Goal: Download file/media

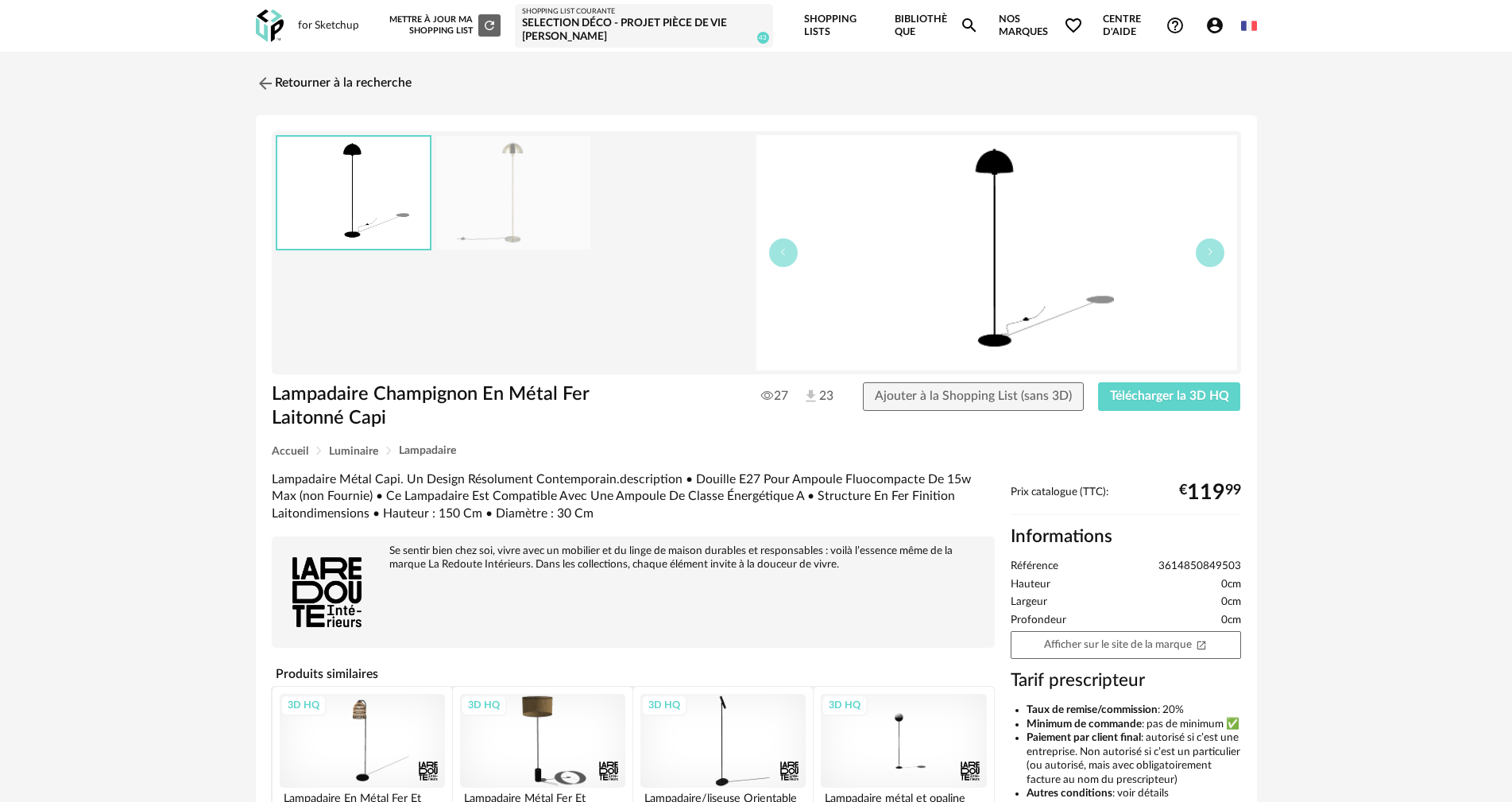
click at [907, 18] on link "Bibliothèque Magnify icon" at bounding box center [936, 26] width 84 height 51
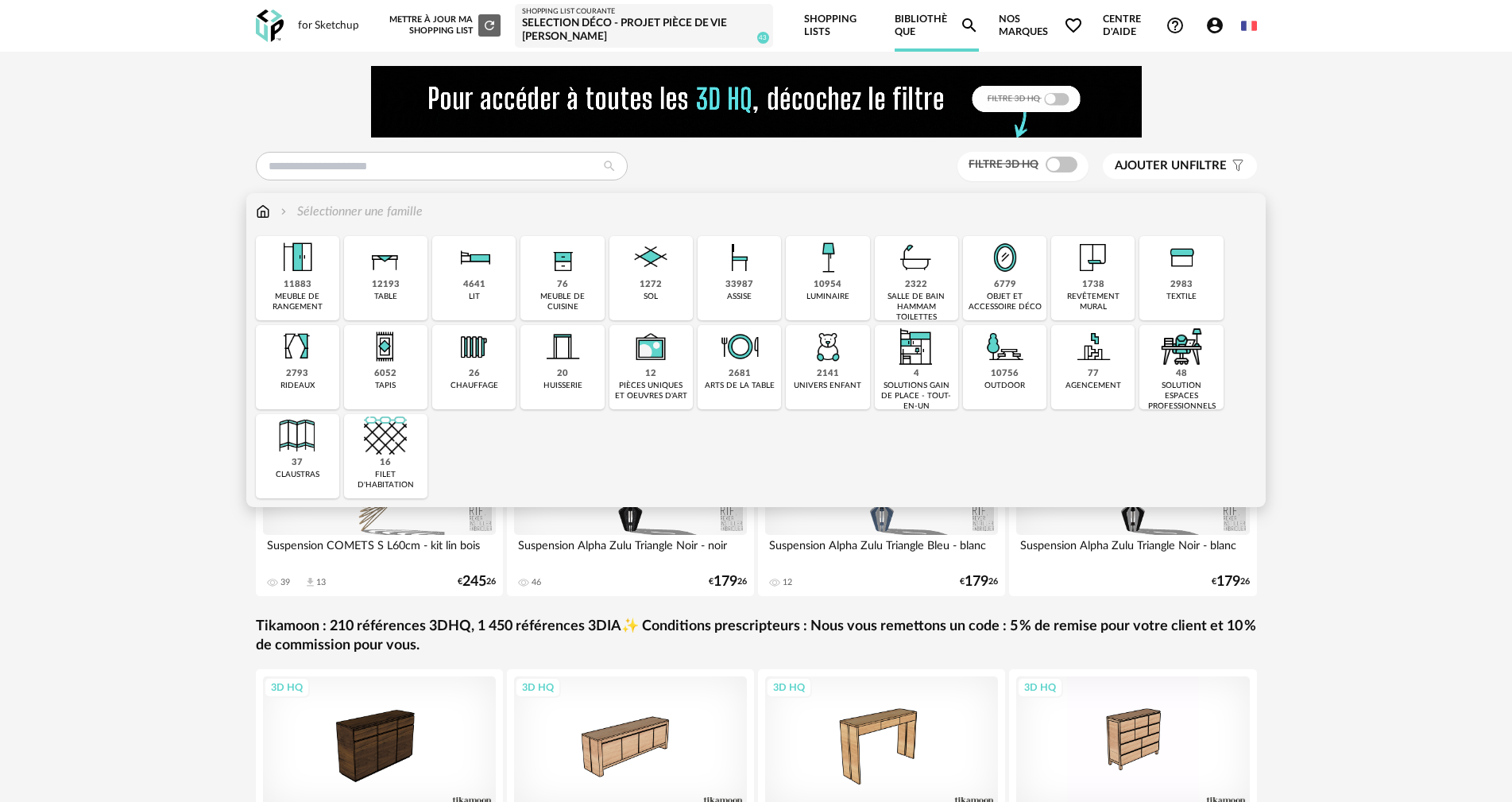
click at [368, 281] on div "12193 table" at bounding box center [386, 278] width 84 height 84
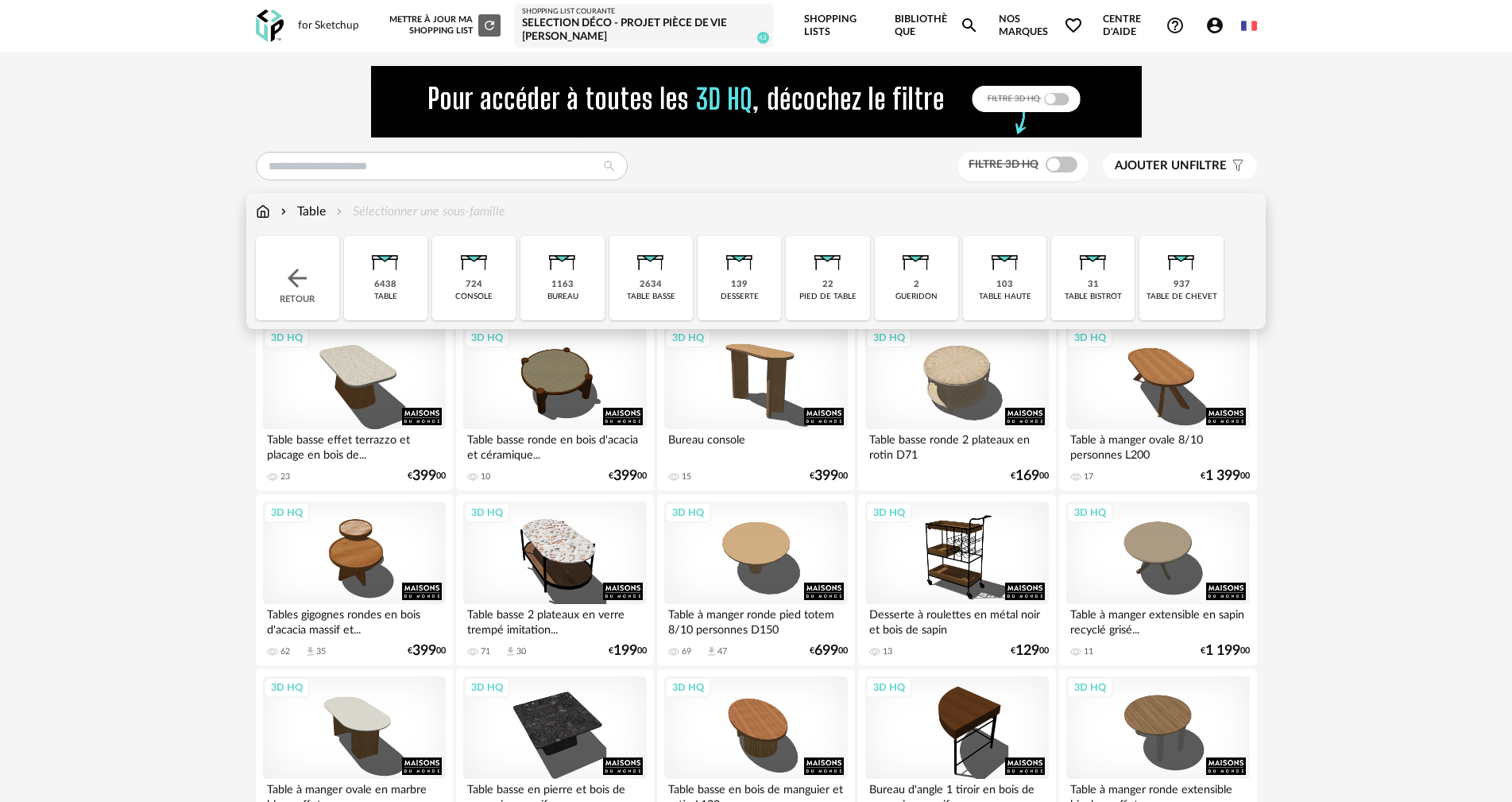
click at [385, 282] on div "6438" at bounding box center [386, 284] width 22 height 12
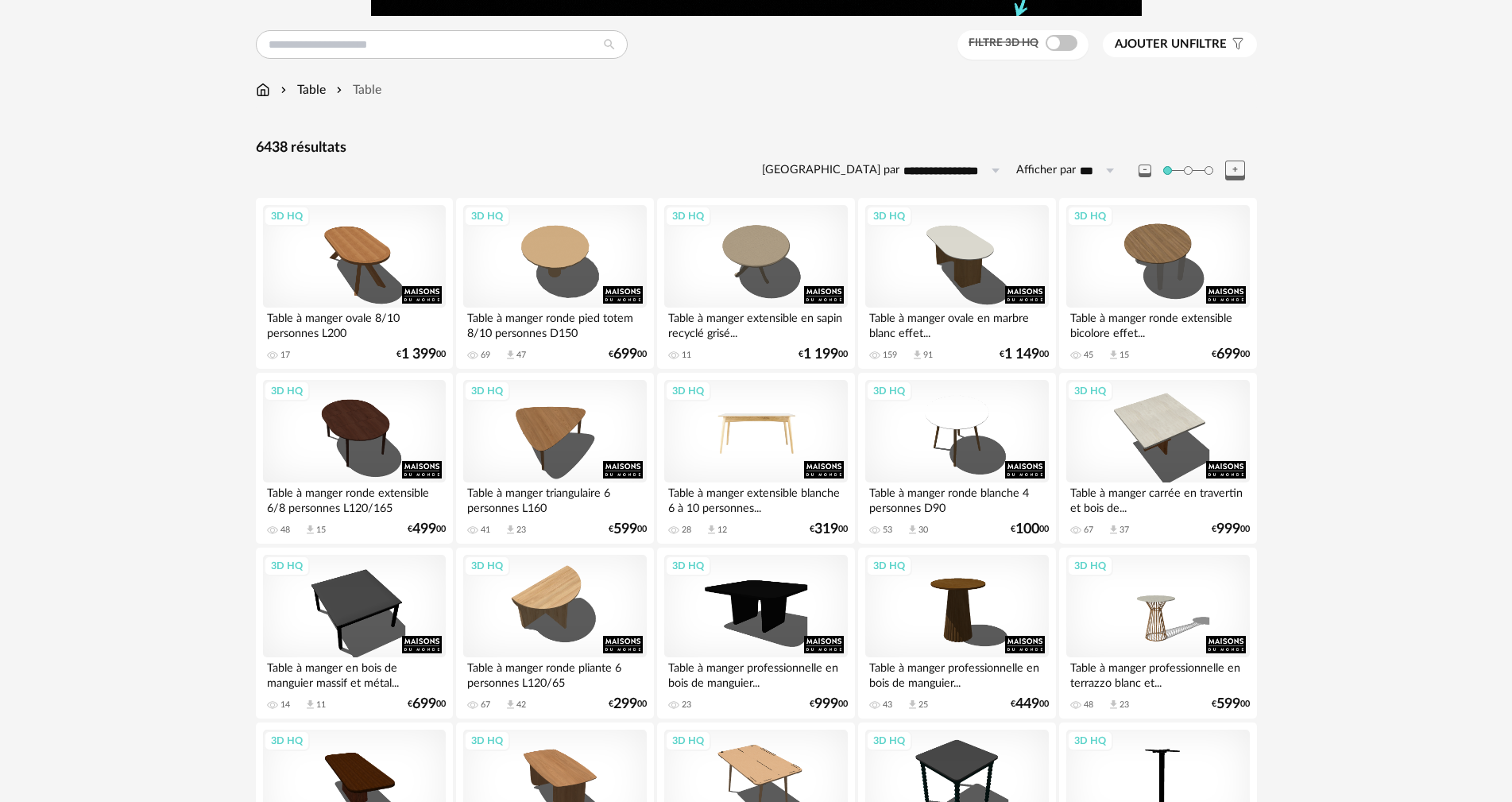
scroll to position [80, 0]
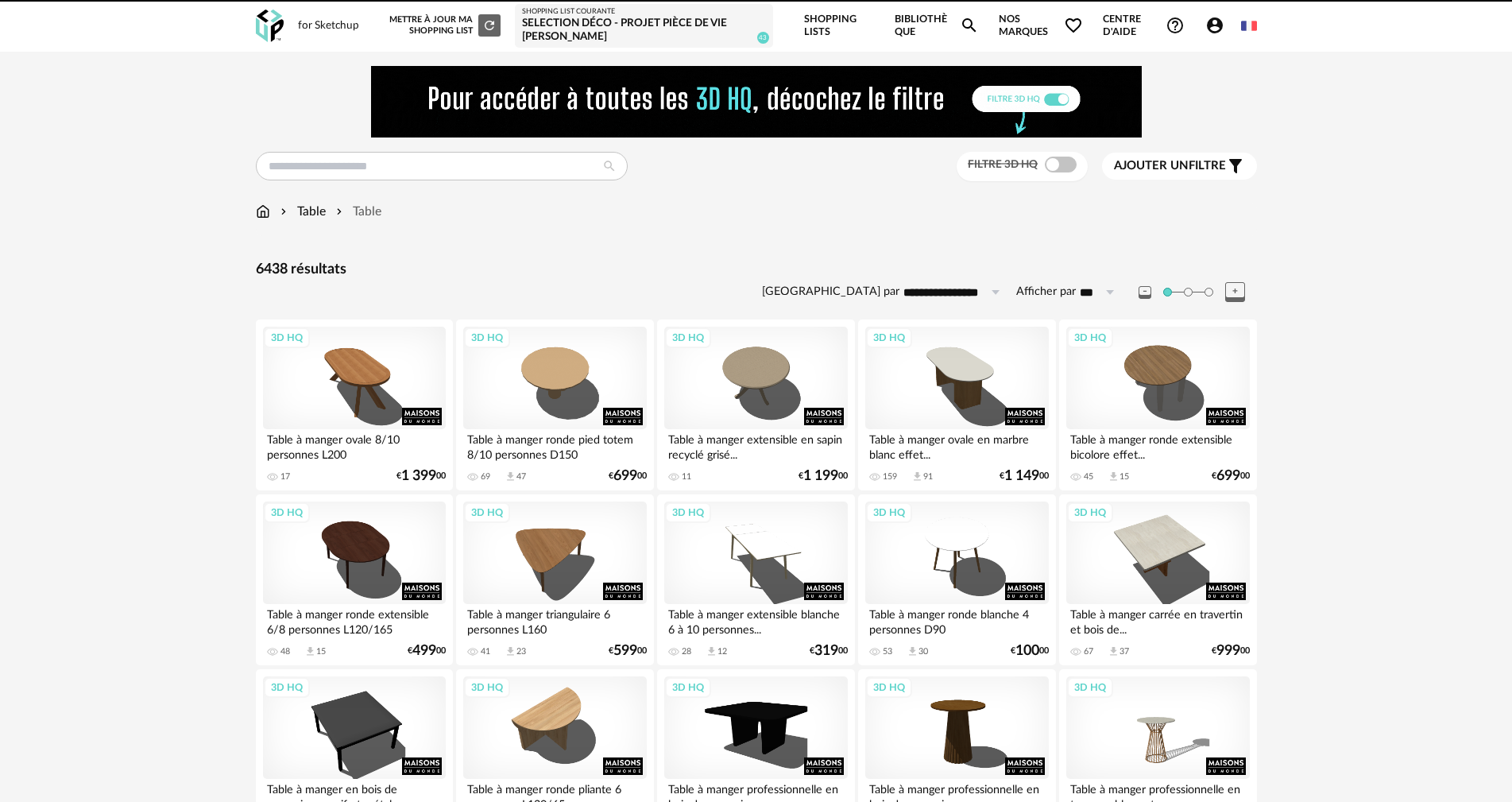
click at [1210, 29] on icon "Account Circle icon" at bounding box center [1215, 26] width 19 height 19
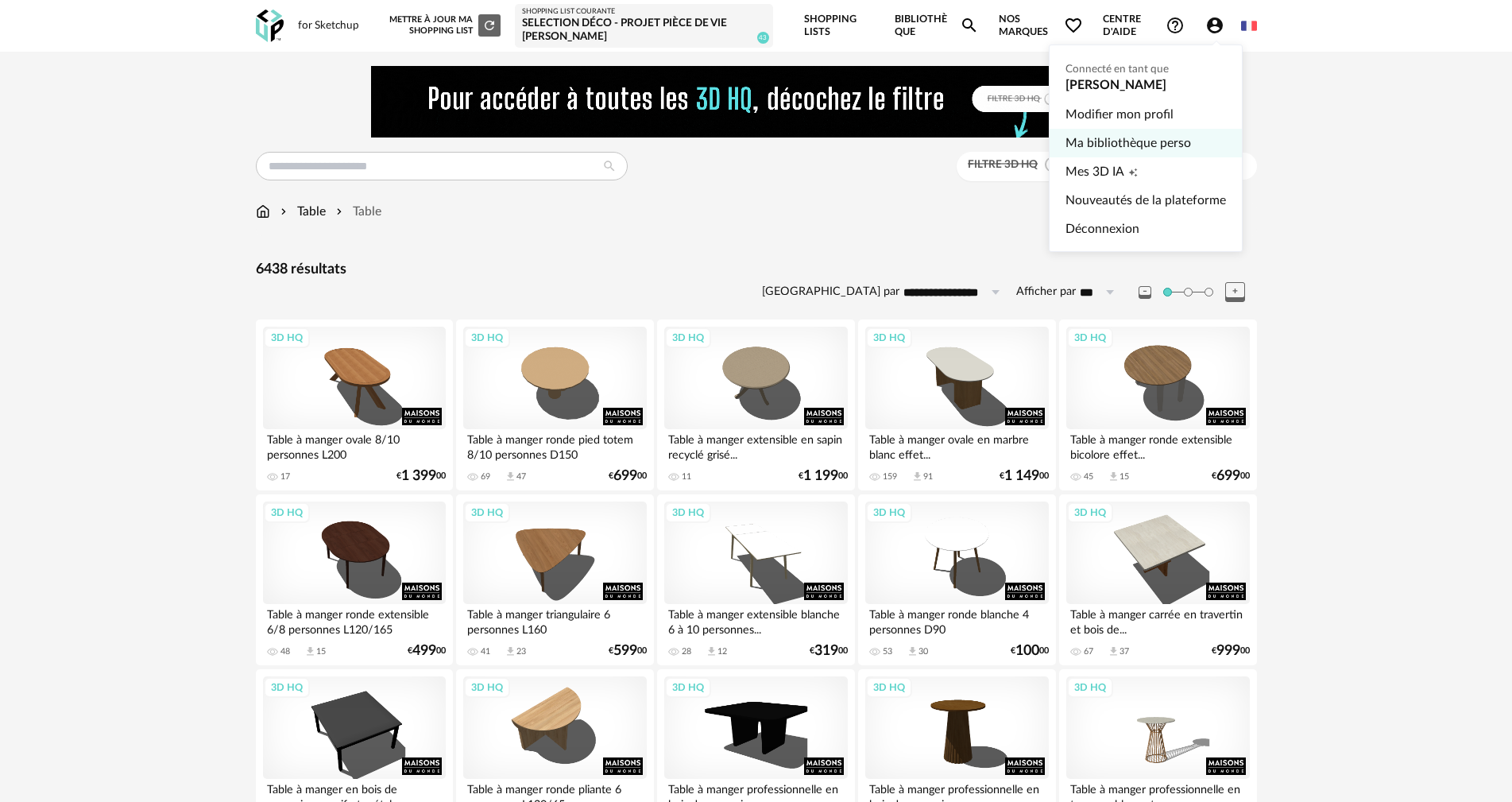
click at [1108, 137] on link "Ma bibliothèque perso" at bounding box center [1146, 143] width 161 height 29
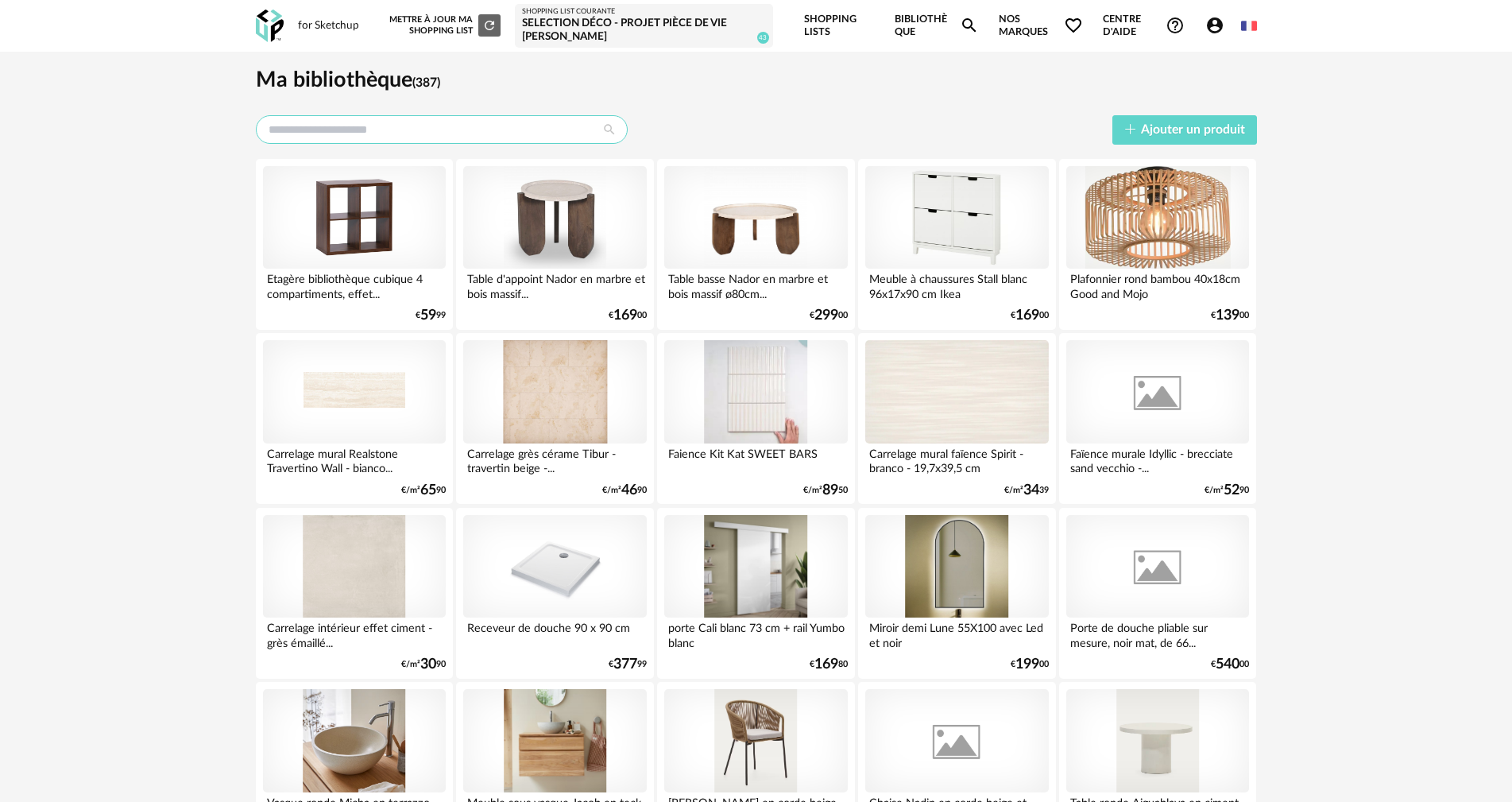
click at [439, 132] on input "text" at bounding box center [441, 129] width 372 height 29
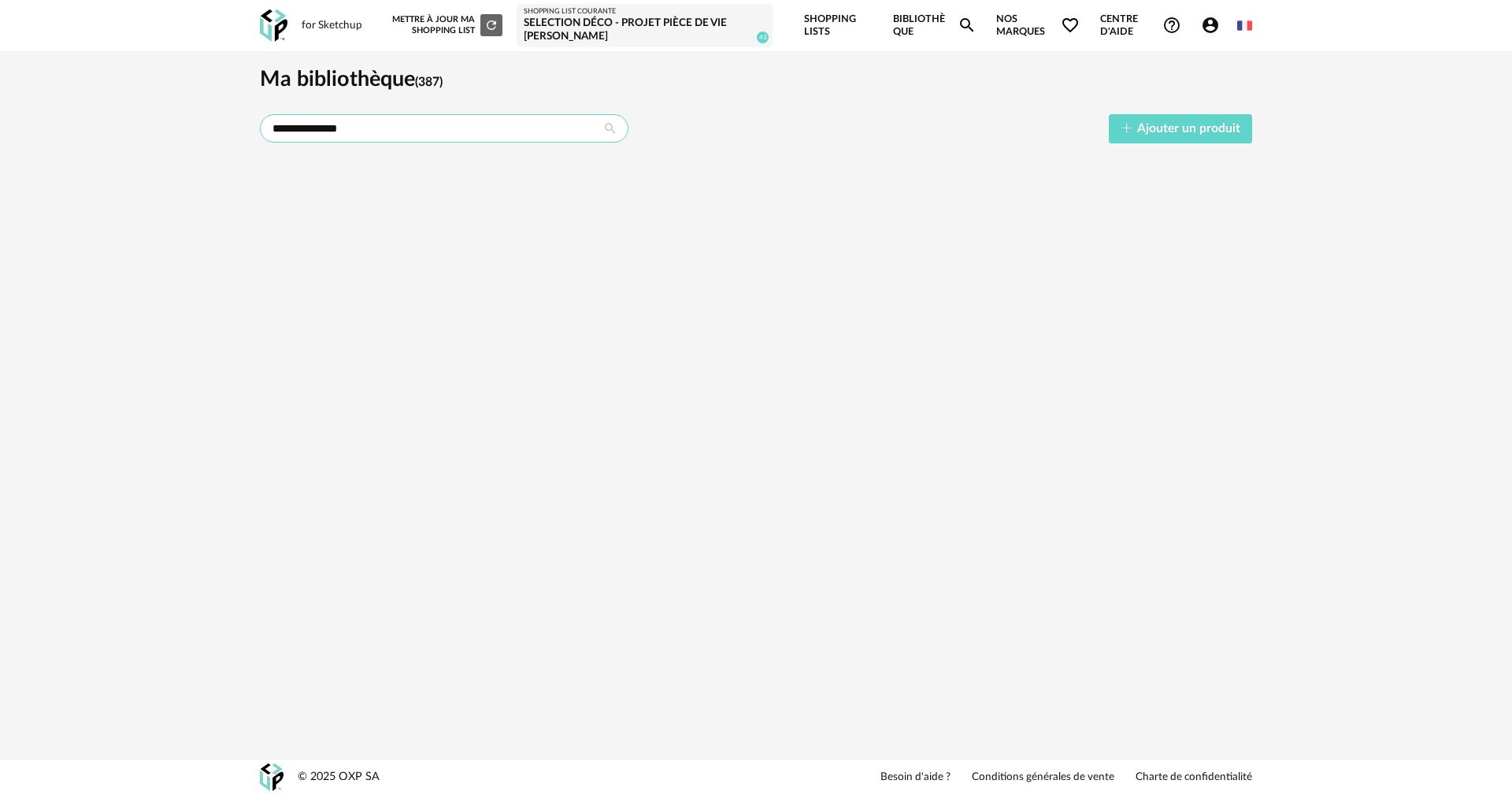
click at [428, 141] on input "**********" at bounding box center [443, 128] width 369 height 29
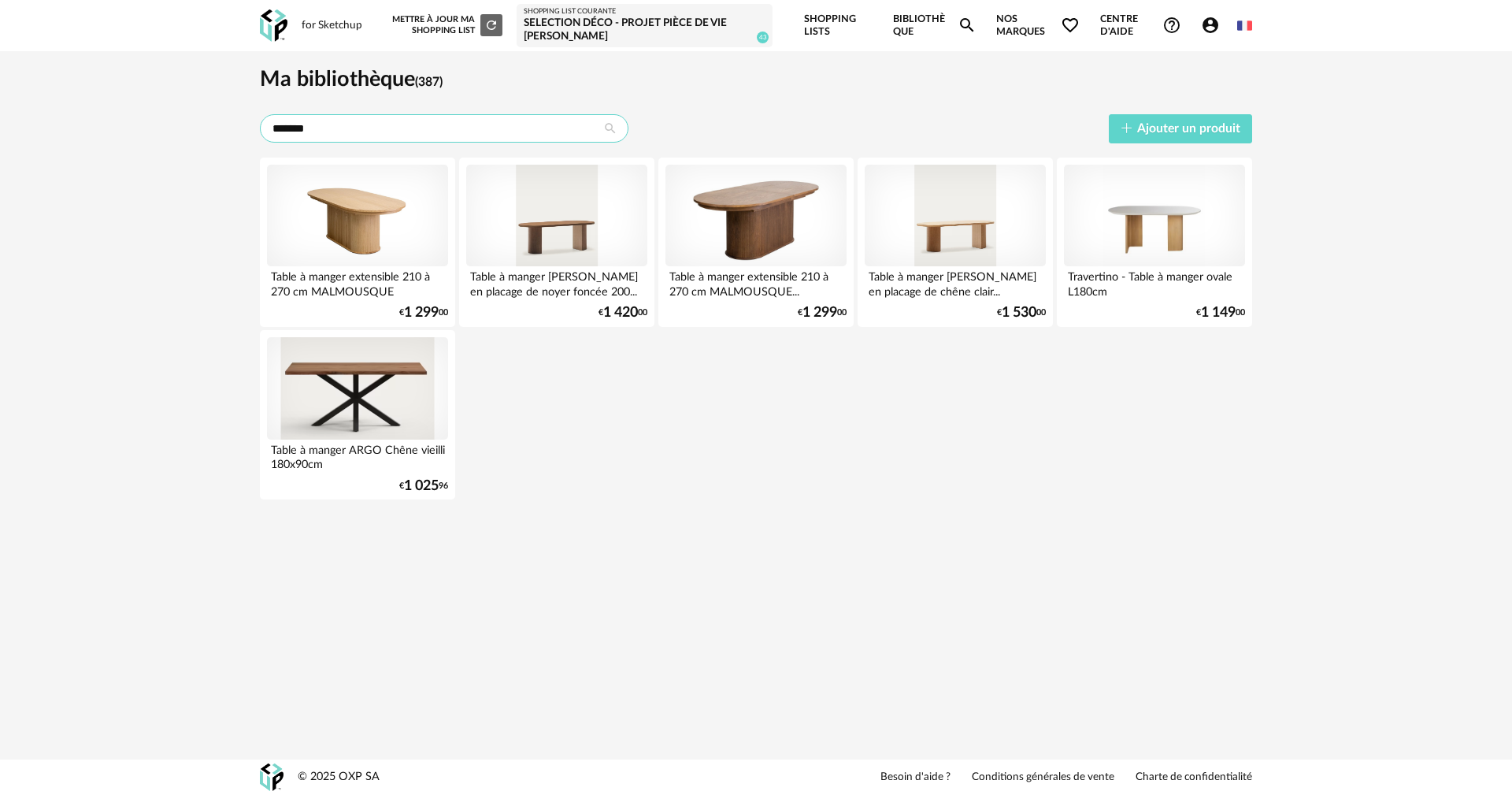
type input "*******"
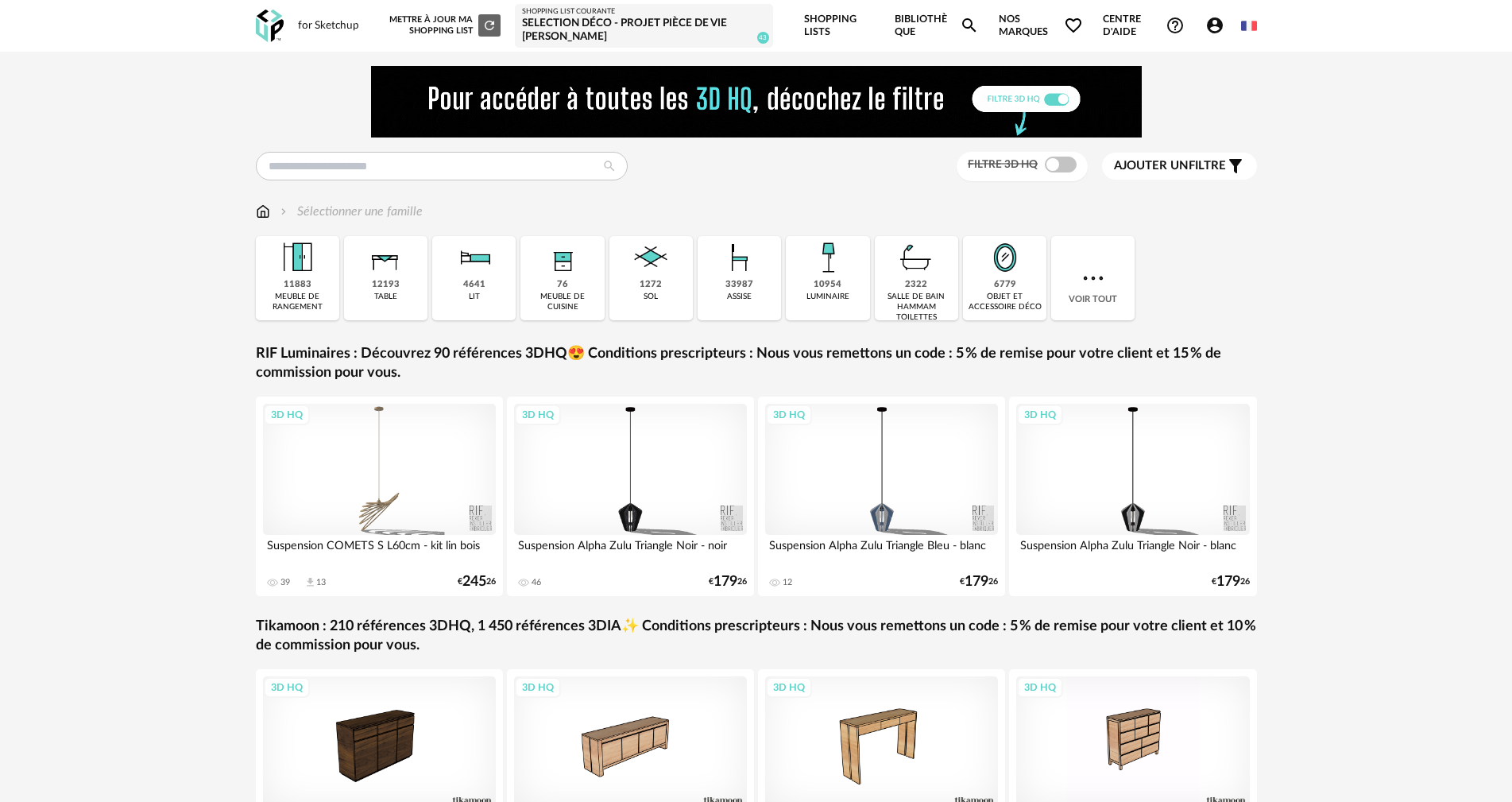
click at [894, 23] on link "Bibliothèque Magnify icon" at bounding box center [936, 26] width 84 height 51
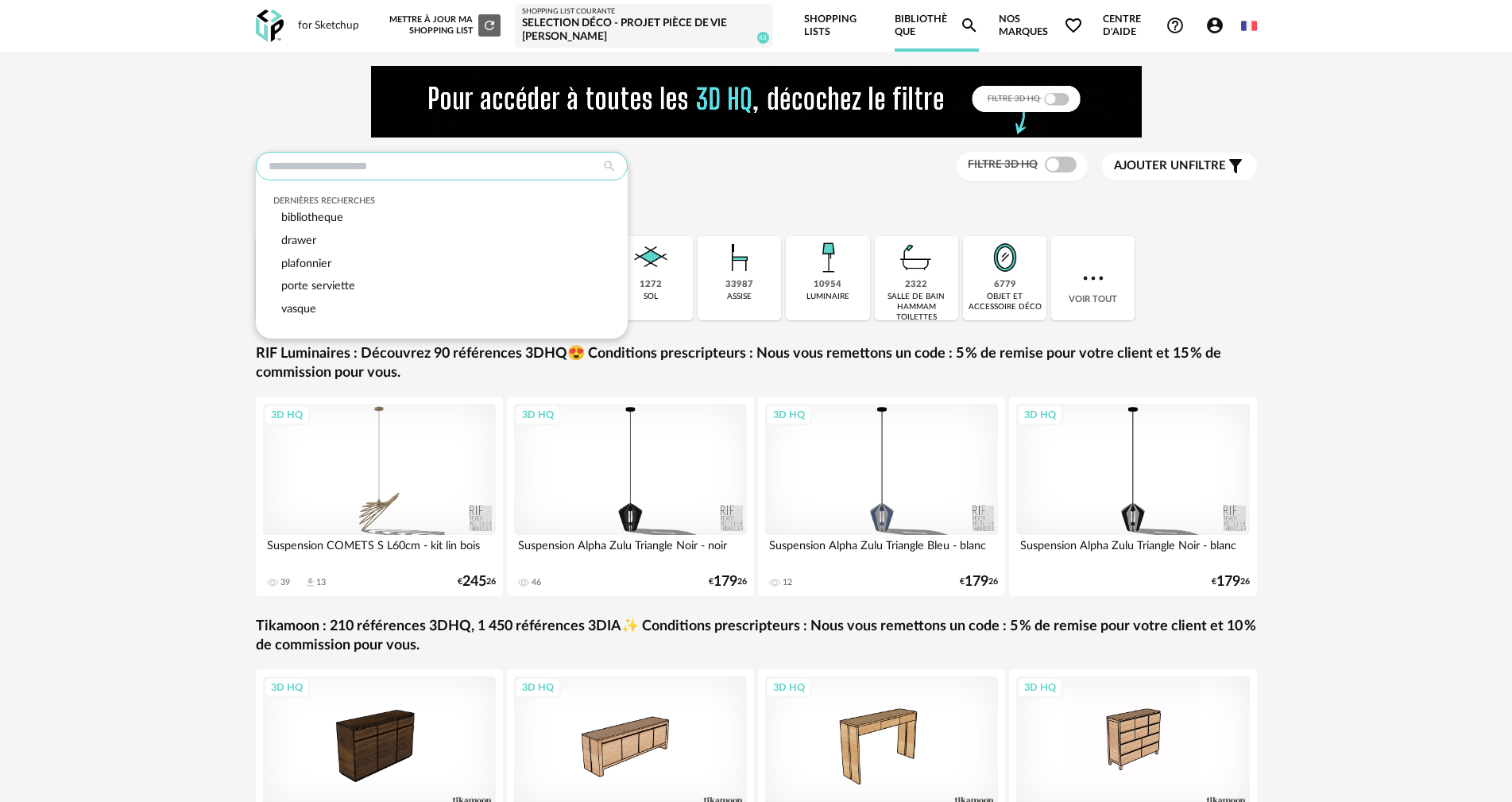
click at [426, 166] on input "text" at bounding box center [441, 166] width 372 height 29
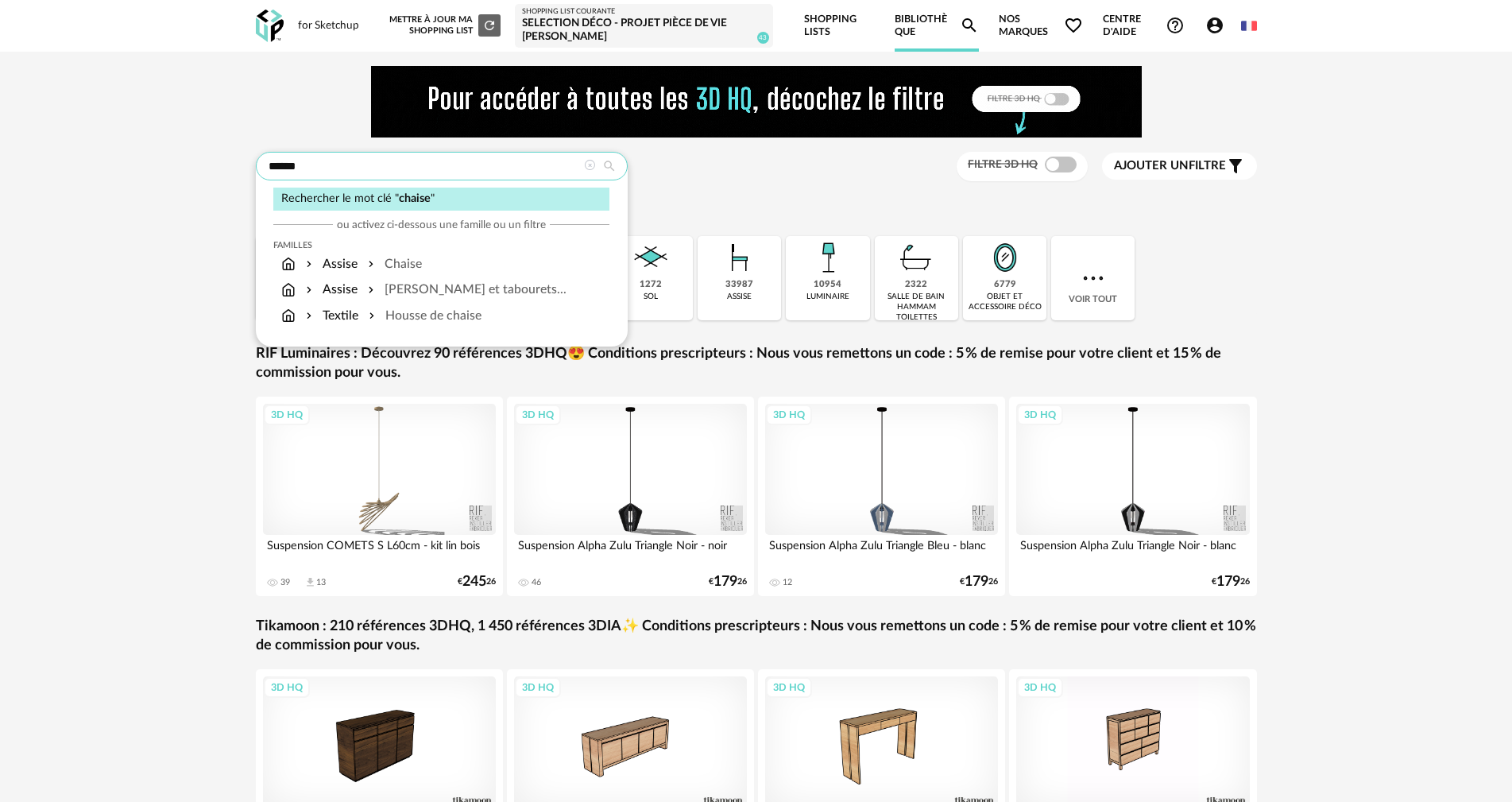
type input "******"
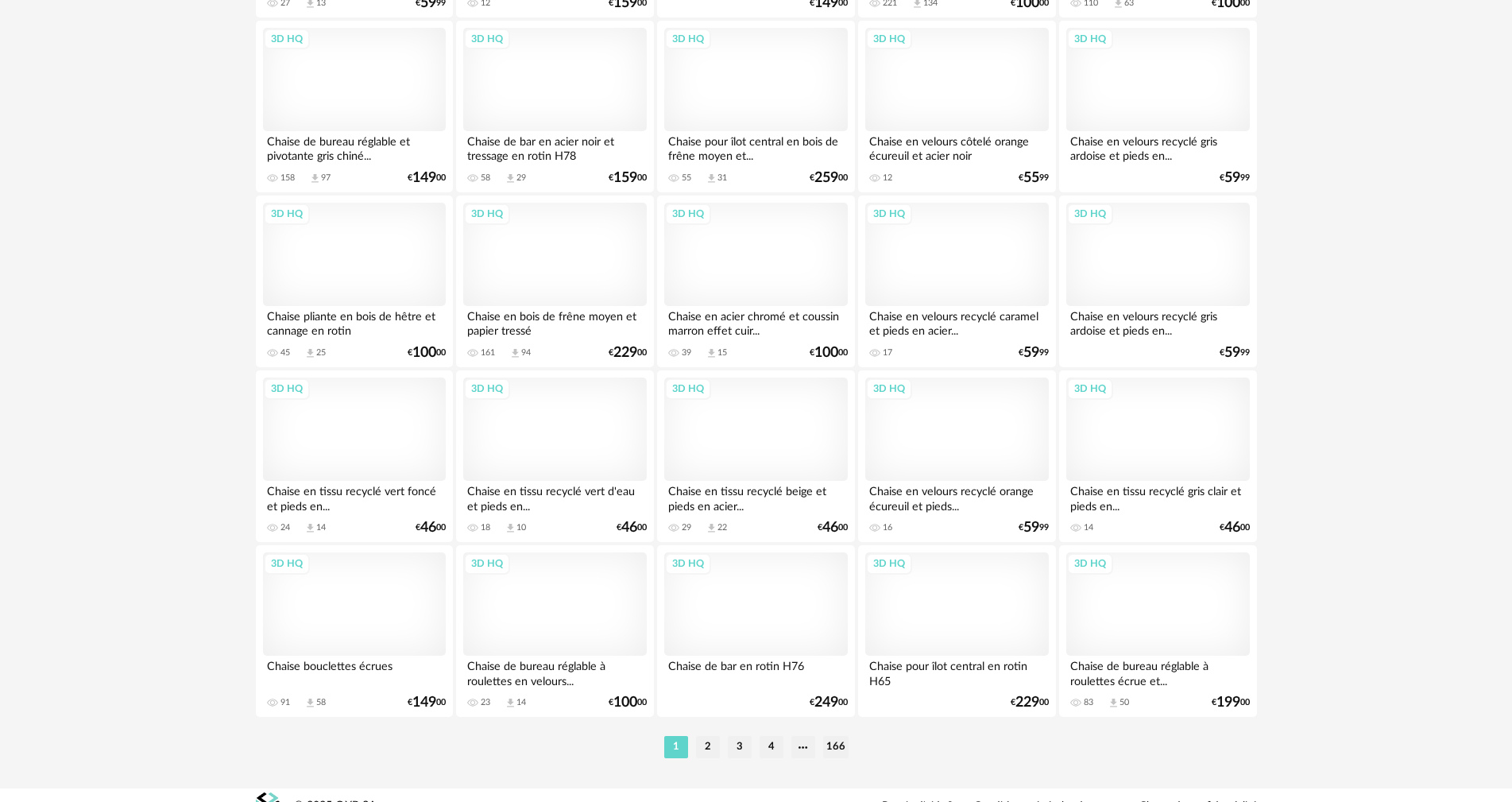
scroll to position [3119, 0]
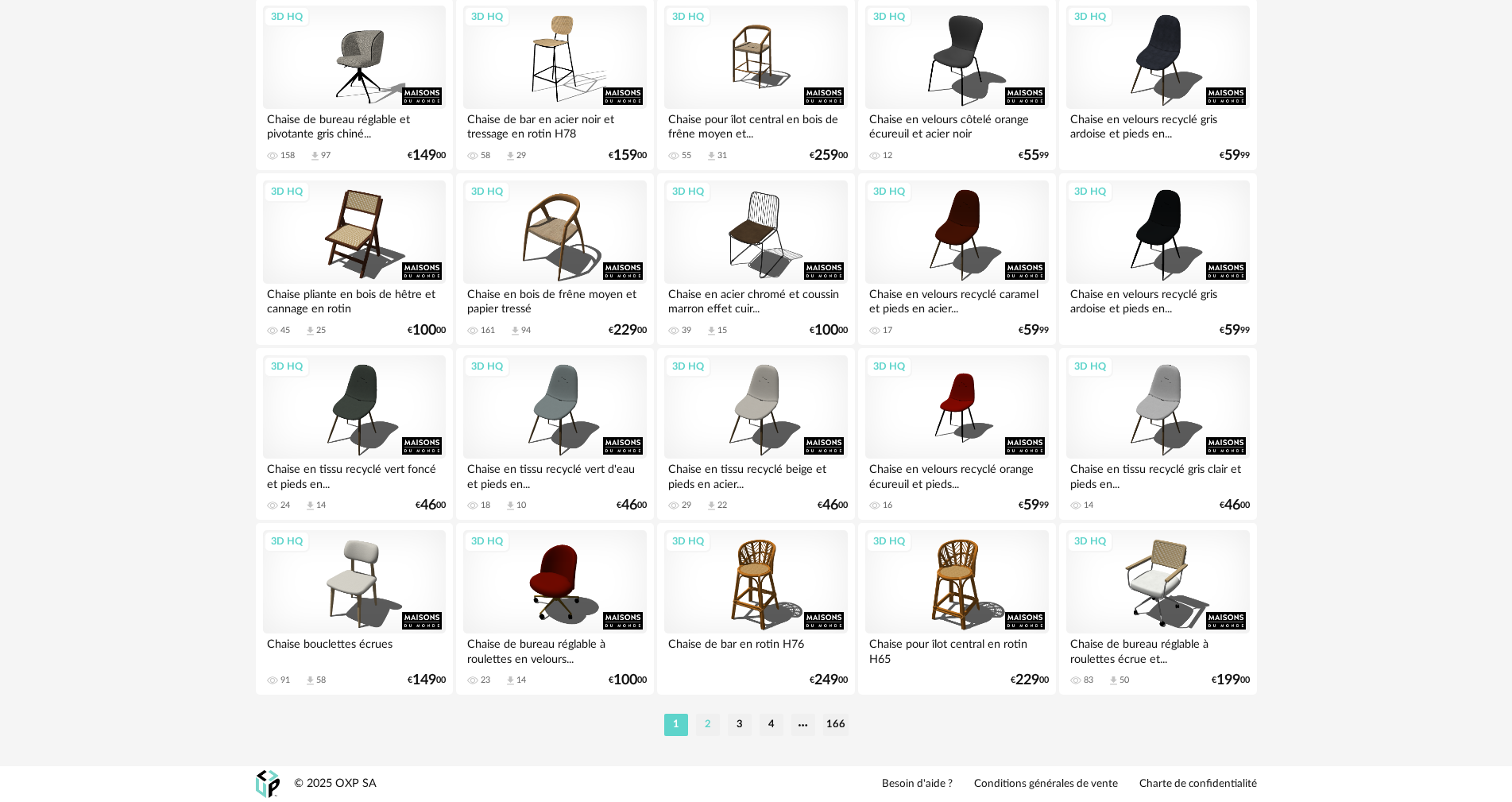
click at [710, 718] on li "2" at bounding box center [708, 725] width 24 height 23
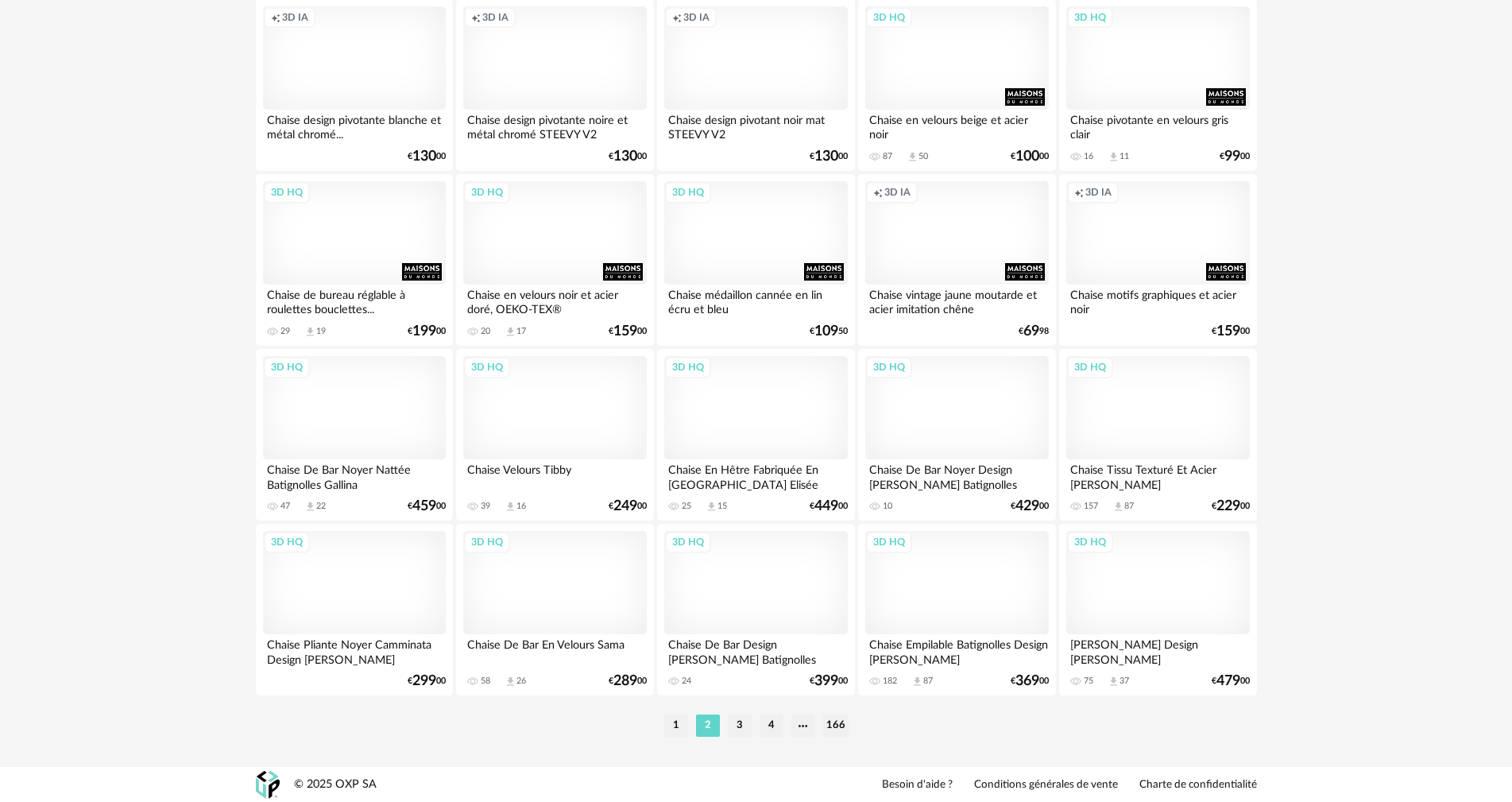
scroll to position [3119, 0]
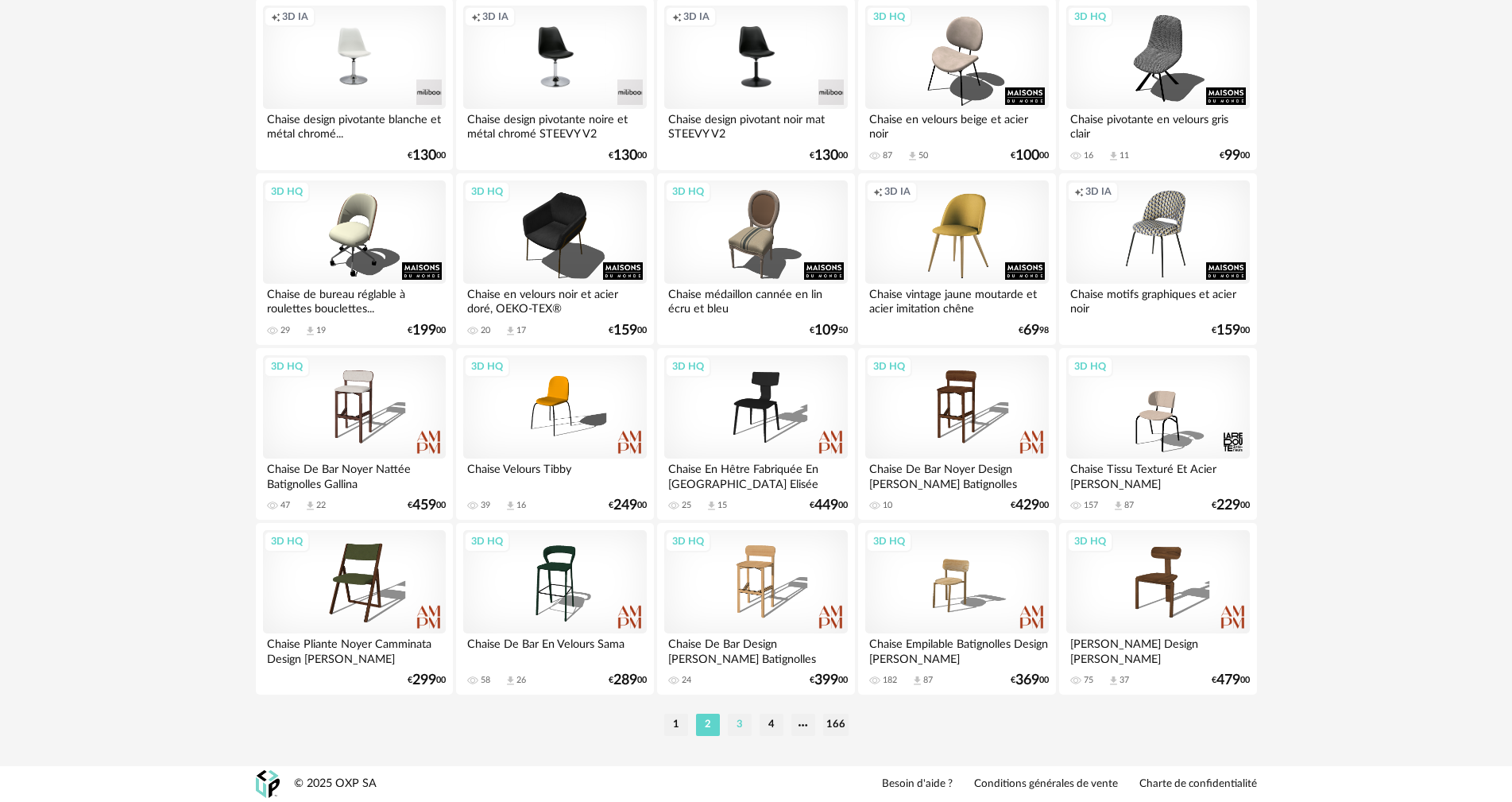
click at [741, 726] on li "3" at bounding box center [740, 725] width 24 height 23
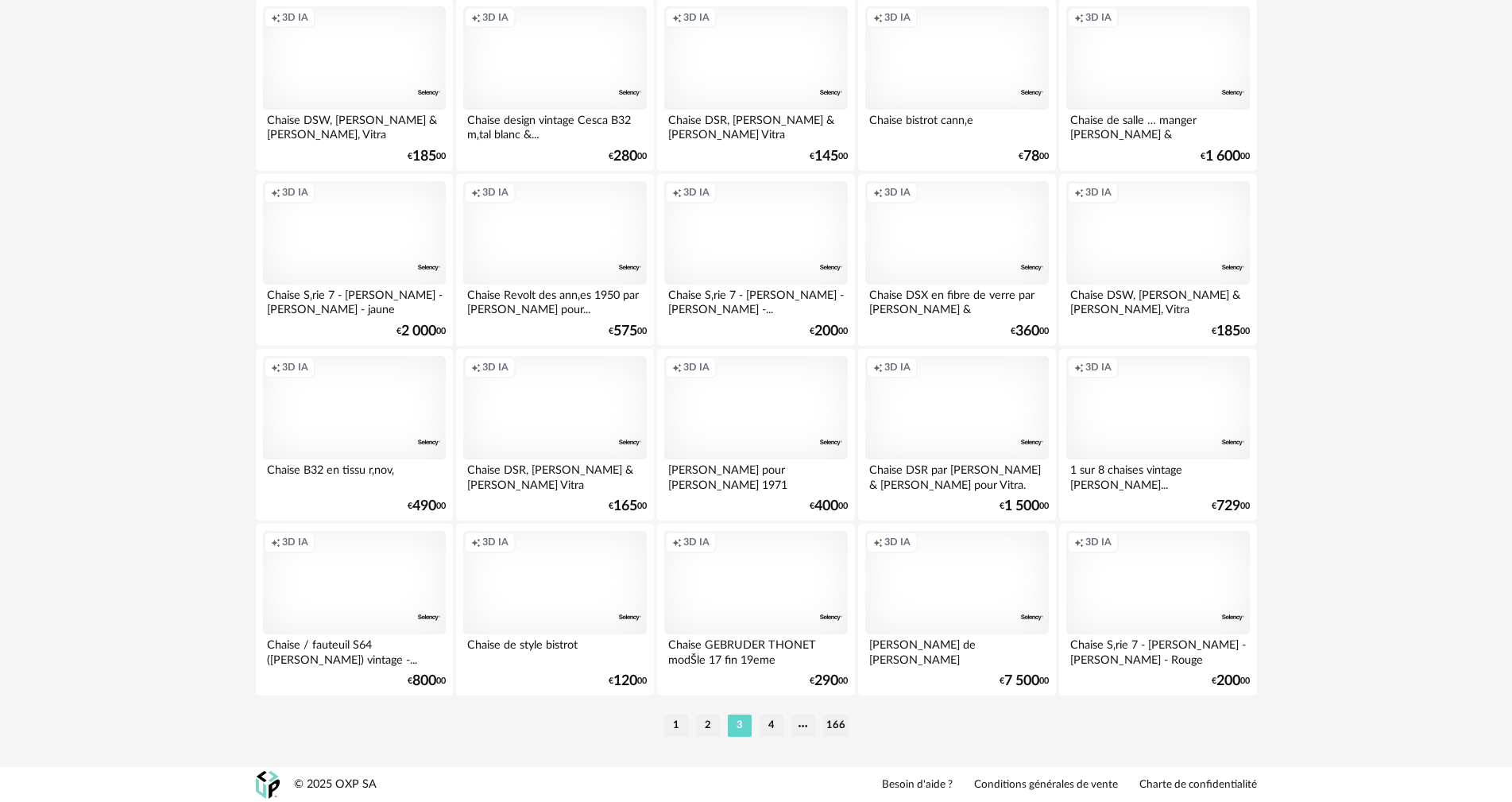
scroll to position [3119, 0]
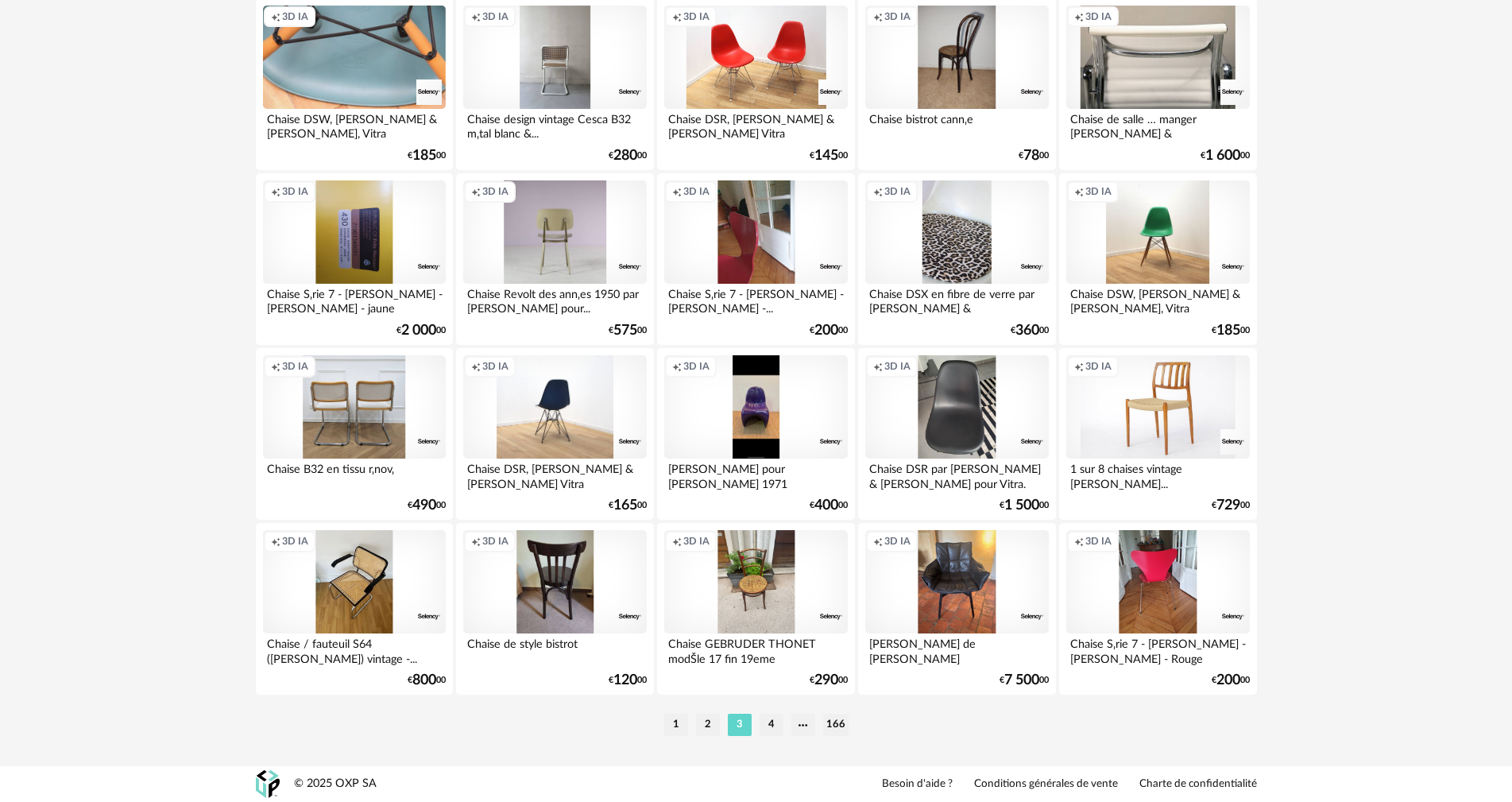
click at [670, 720] on li "1" at bounding box center [676, 725] width 24 height 23
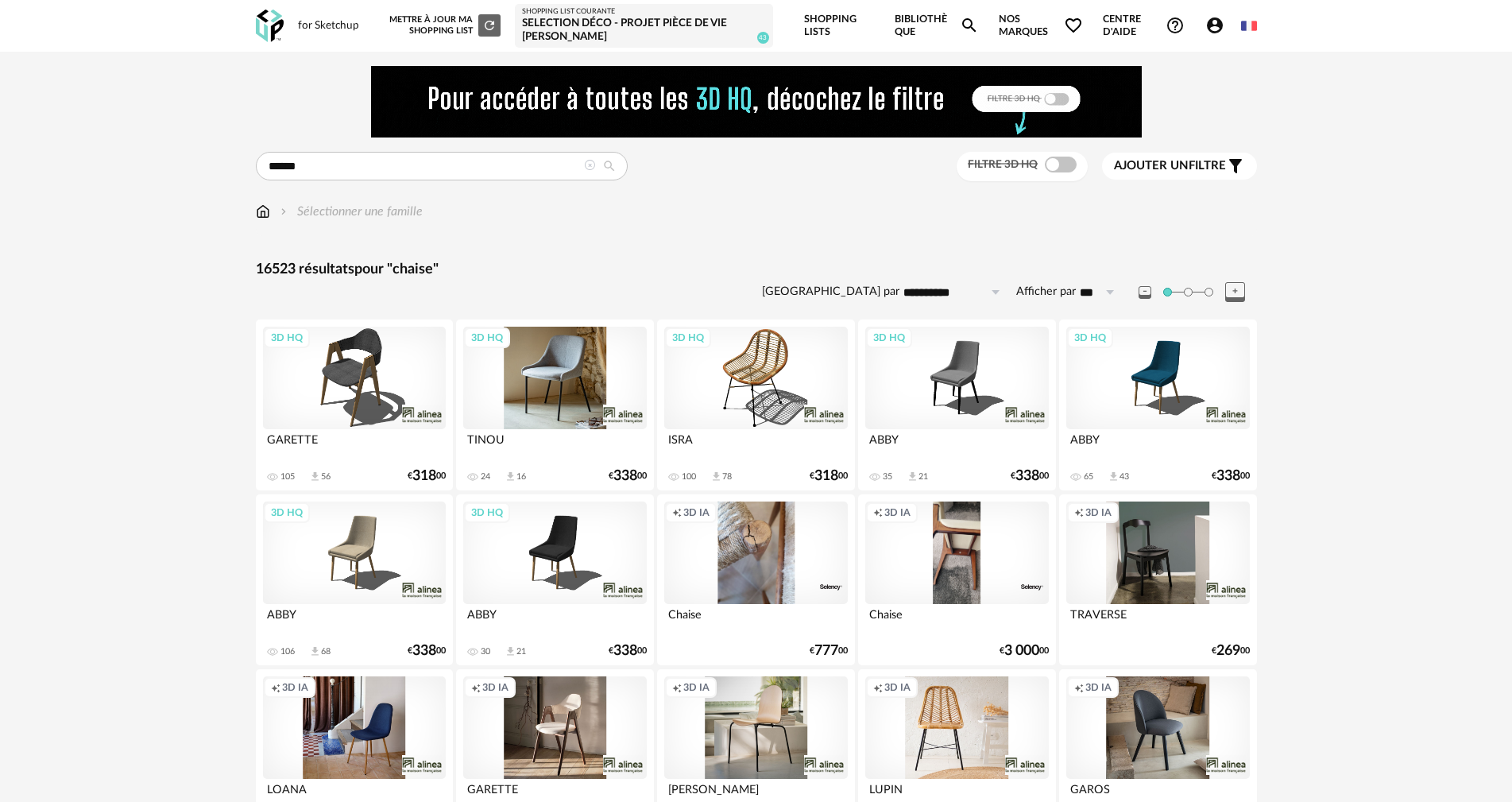
click at [554, 379] on div "3D HQ" at bounding box center [554, 378] width 182 height 104
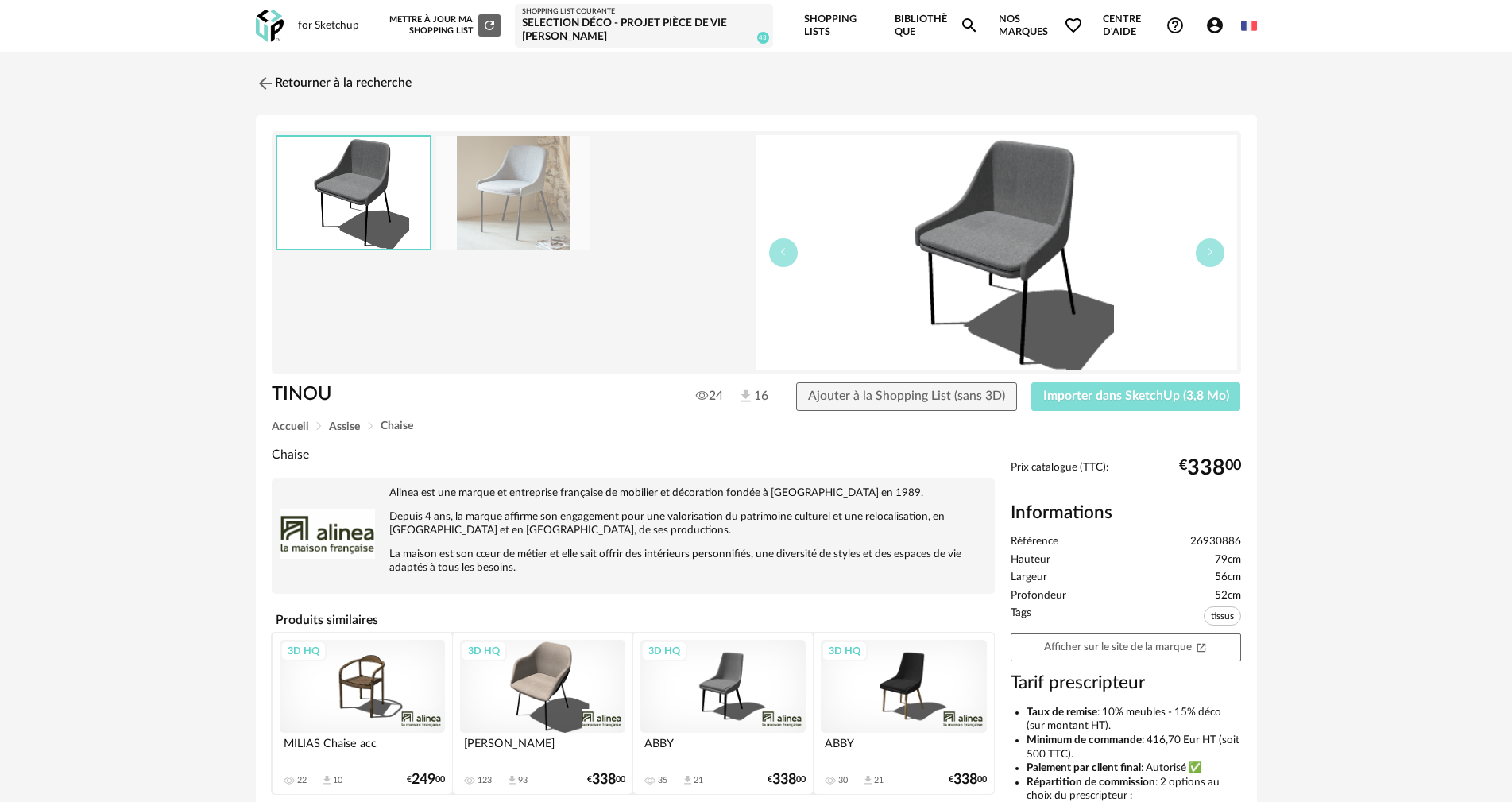
click at [1111, 401] on span "Importer dans SketchUp (3,8 Mo)" at bounding box center [1135, 396] width 186 height 13
